Goal: Task Accomplishment & Management: Complete application form

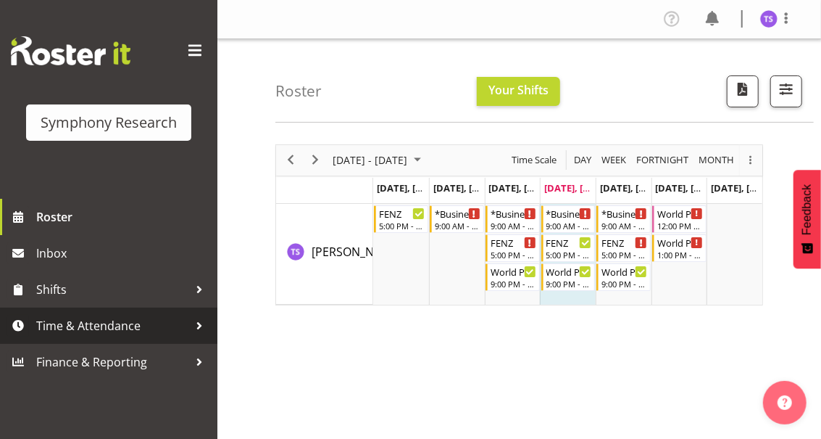
click at [107, 326] on span "Time & Attendance" at bounding box center [112, 326] width 152 height 22
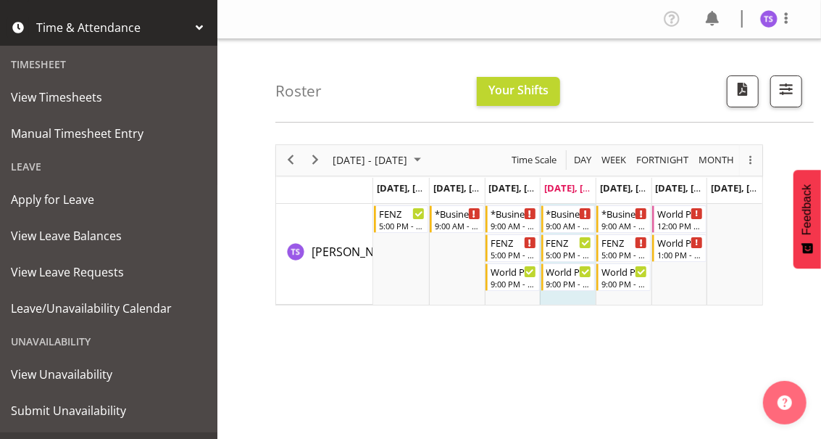
scroll to position [327, 0]
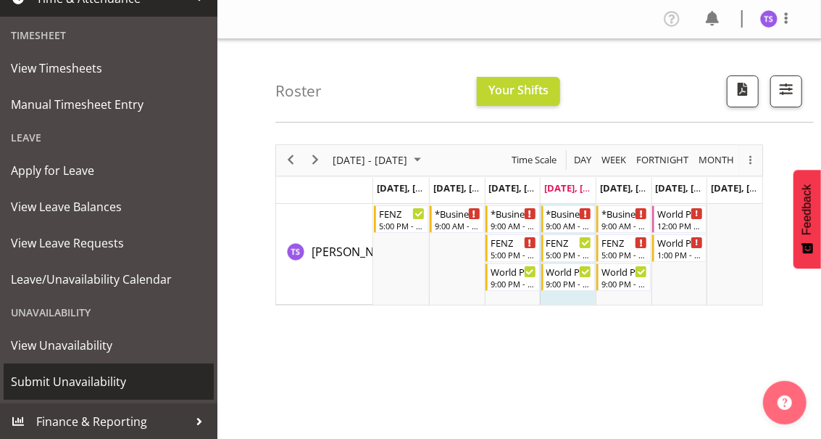
click at [76, 383] on span "Submit Unavailability" at bounding box center [109, 381] width 196 height 22
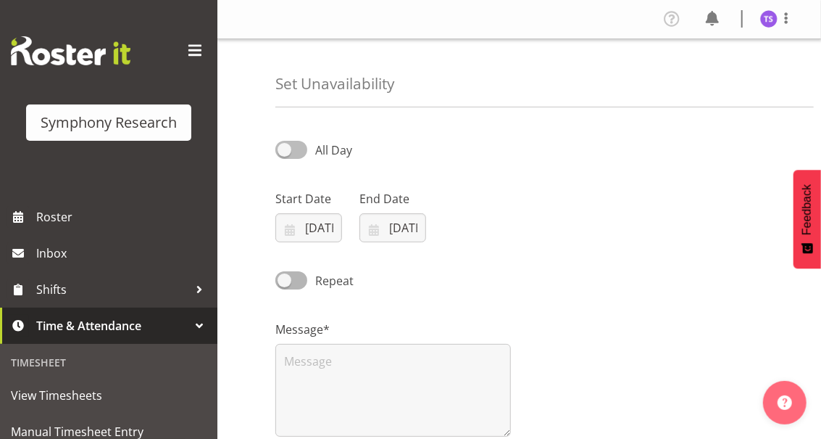
click at [283, 149] on span at bounding box center [291, 150] width 32 height 18
click at [283, 149] on input "All Day" at bounding box center [279, 149] width 9 height 9
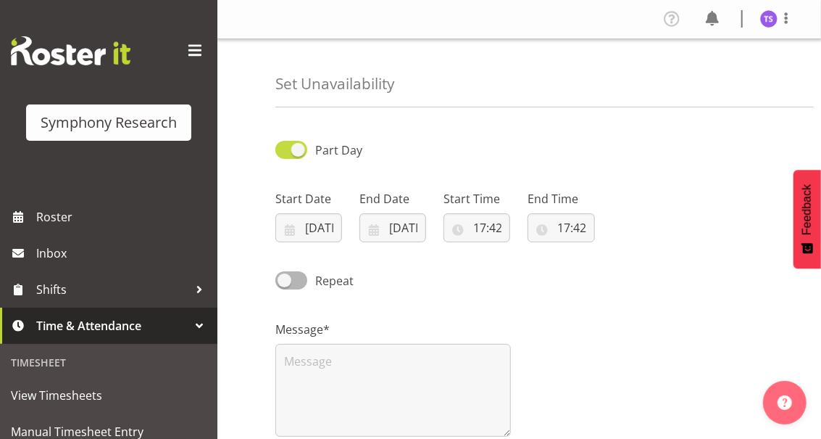
click at [290, 152] on span at bounding box center [291, 150] width 32 height 18
click at [285, 152] on input "Part Day" at bounding box center [279, 149] width 9 height 9
checkbox input "false"
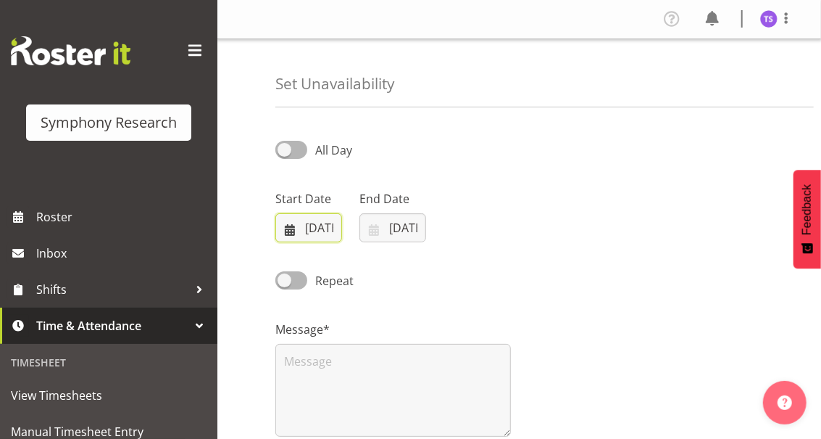
click at [307, 228] on input "14/08/2025" at bounding box center [308, 227] width 67 height 29
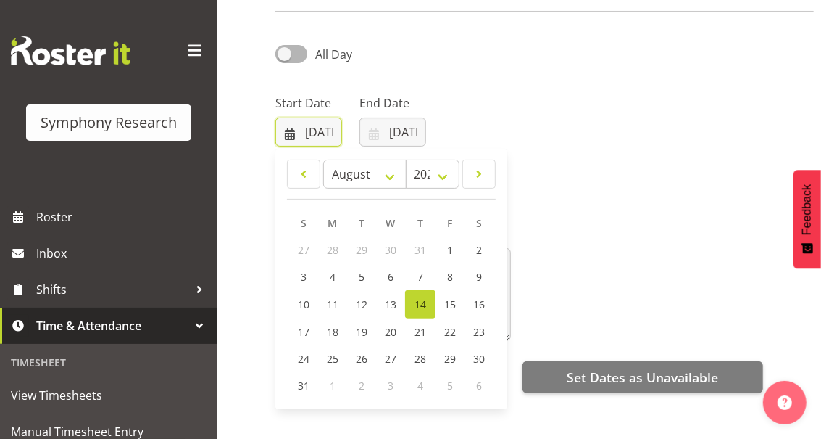
scroll to position [96, 0]
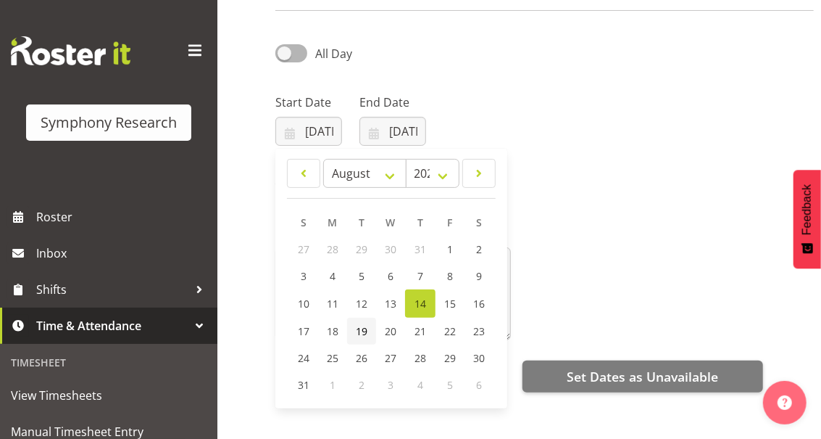
click at [363, 331] on span "19" at bounding box center [362, 331] width 12 height 14
type input "19/08/2025"
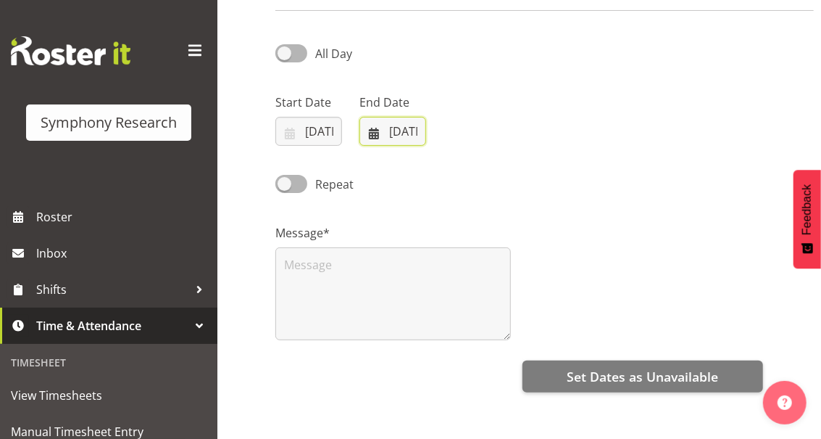
click at [381, 128] on input "14/08/2025" at bounding box center [393, 131] width 67 height 29
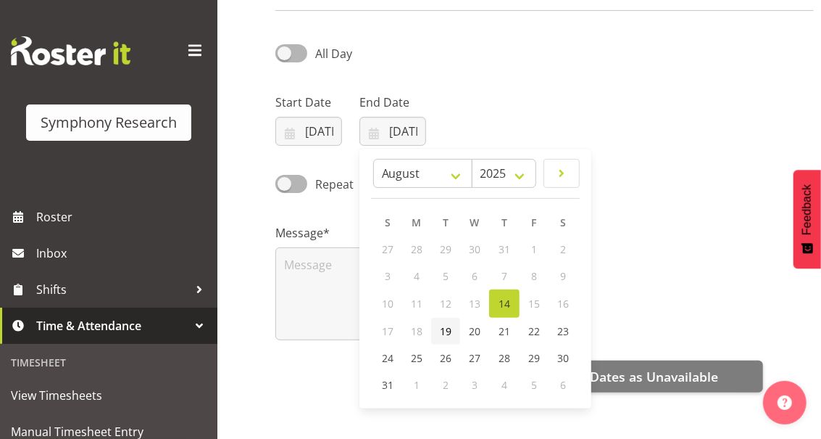
click at [444, 330] on span "19" at bounding box center [446, 331] width 12 height 14
type input "19/08/2025"
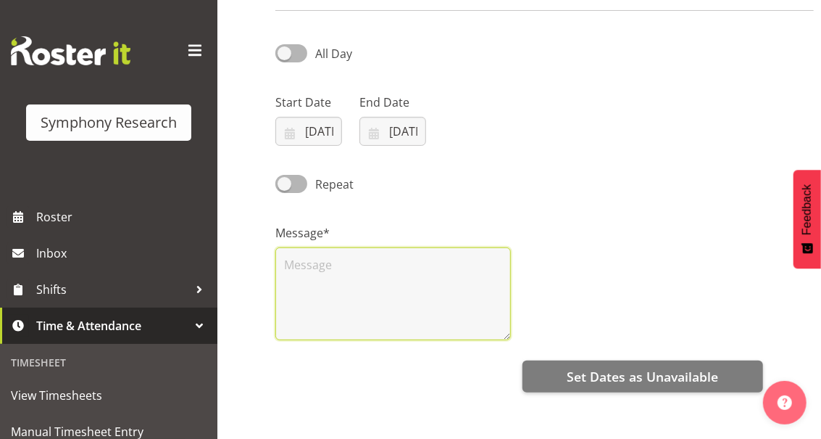
click at [310, 268] on textarea at bounding box center [393, 293] width 236 height 93
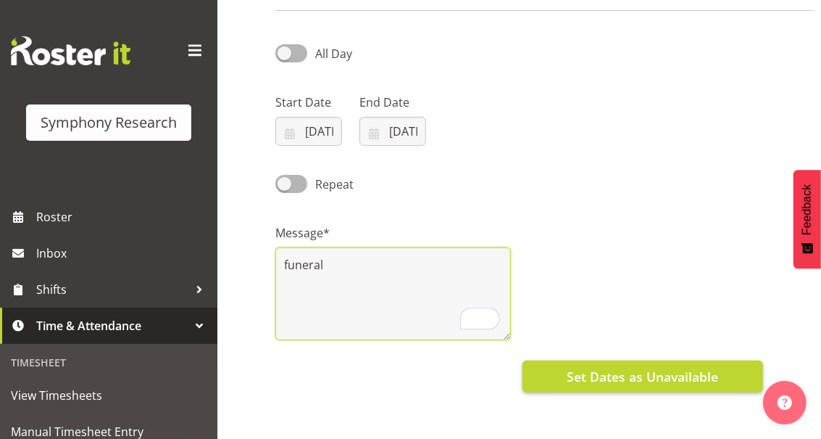
type textarea "funeral"
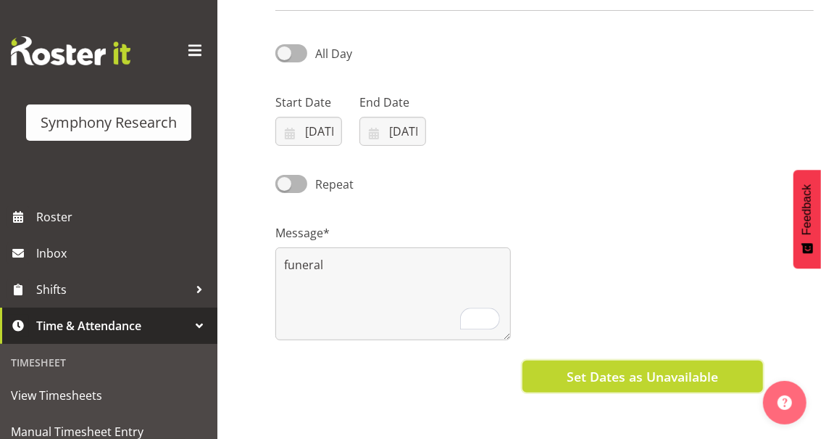
click at [603, 375] on span "Set Dates as Unavailable" at bounding box center [643, 376] width 152 height 19
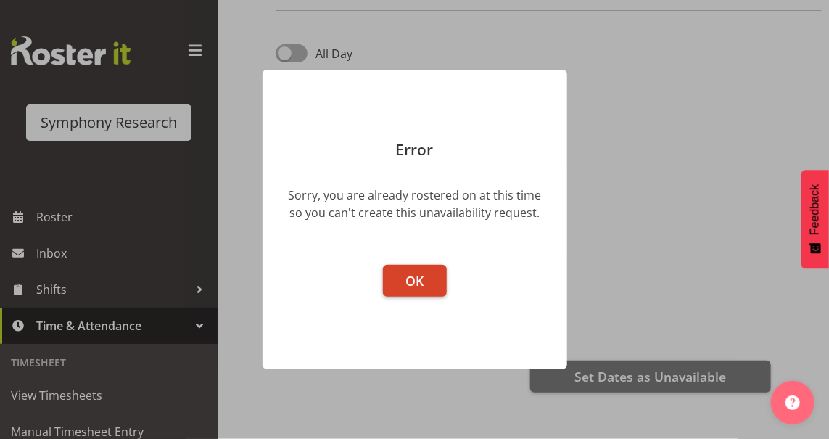
click at [407, 281] on span "OK" at bounding box center [414, 280] width 18 height 17
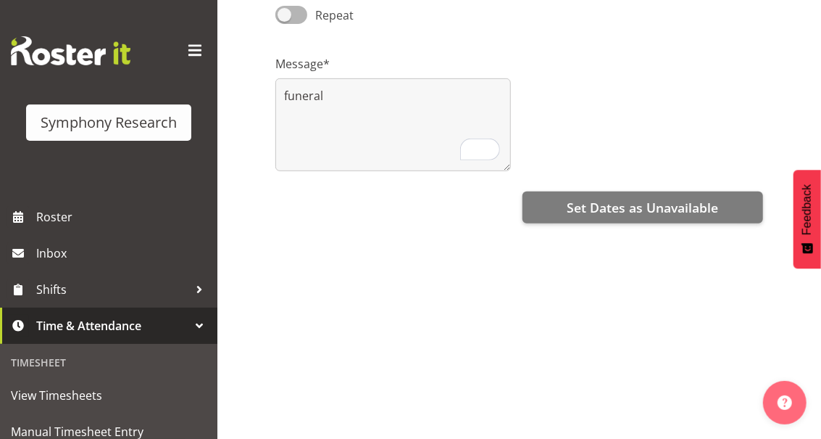
scroll to position [266, 0]
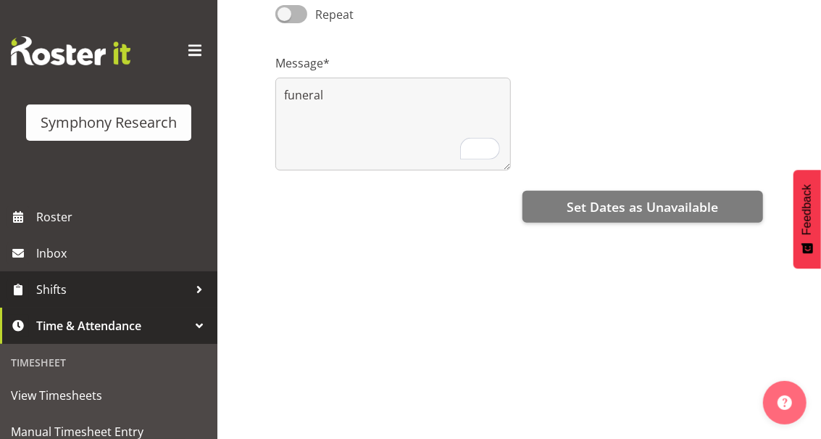
click at [57, 292] on span "Shifts" at bounding box center [112, 289] width 152 height 22
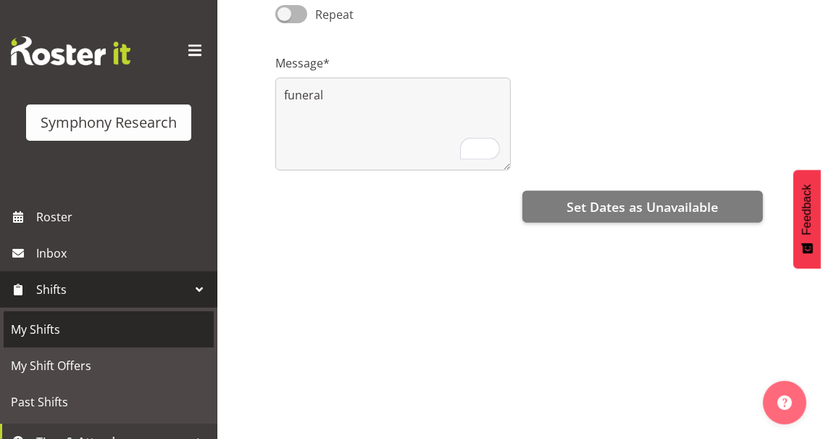
click at [40, 331] on span "My Shifts" at bounding box center [109, 329] width 196 height 22
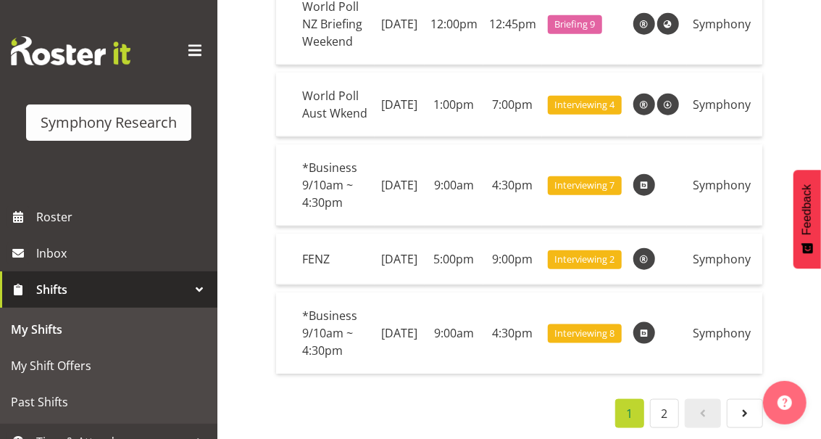
scroll to position [681, 0]
